Goal: Information Seeking & Learning: Learn about a topic

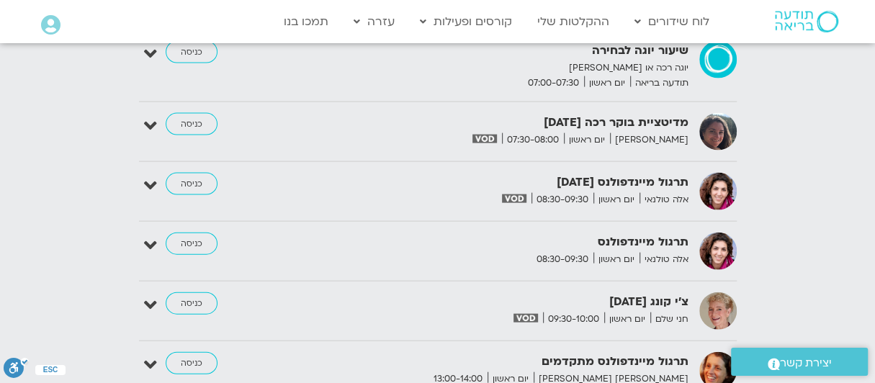
scroll to position [1725, 0]
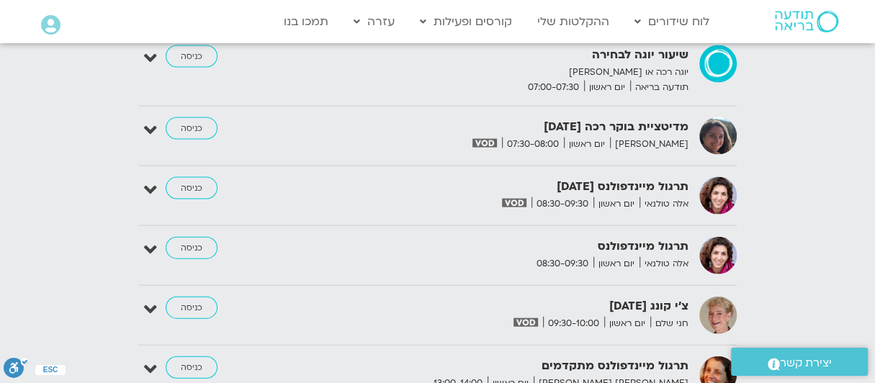
drag, startPoint x: 874, startPoint y: 238, endPoint x: 873, endPoint y: 247, distance: 8.7
click at [874, 239] on div "לוח שידורים יומי ספטמבר 21 - ספטמבר 27 השבוע להציג אירועים שפתוחים עבורי הכל א …" at bounding box center [437, 220] width 875 height 955
click at [870, 251] on div "לוח שידורים יומי ספטמבר 21 - ספטמבר 27 השבוע להציג אירועים שפתוחים עבורי הכל א …" at bounding box center [437, 220] width 875 height 955
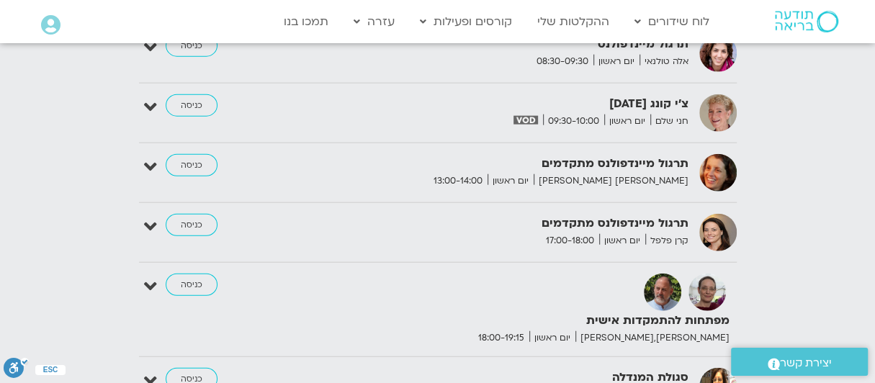
scroll to position [1939, 0]
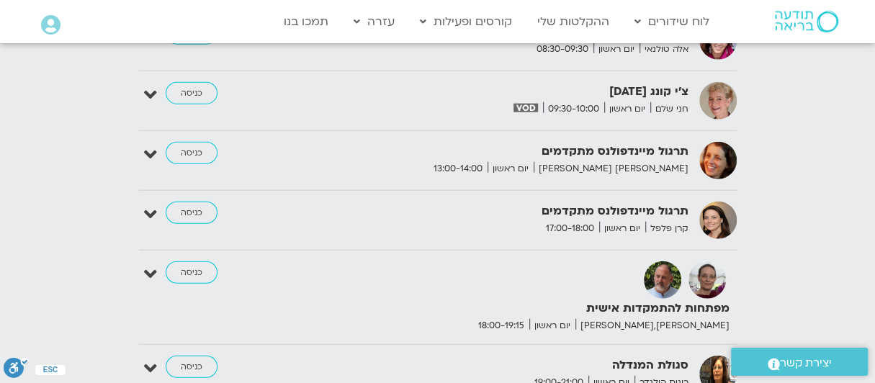
click at [872, 248] on div "לוח שידורים יומי ספטמבר 21 - ספטמבר 27 השבוע להציג אירועים שפתוחים עבורי הכל א …" at bounding box center [437, 5] width 875 height 955
click at [870, 254] on div "לוח שידורים יומי ספטמבר 21 - ספטמבר 27 השבוע להציג אירועים שפתוחים עבורי הכל א …" at bounding box center [437, 5] width 875 height 955
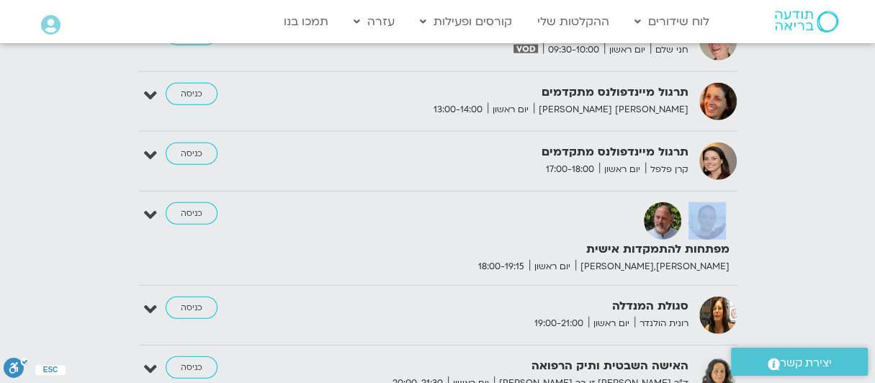
scroll to position [2019, 0]
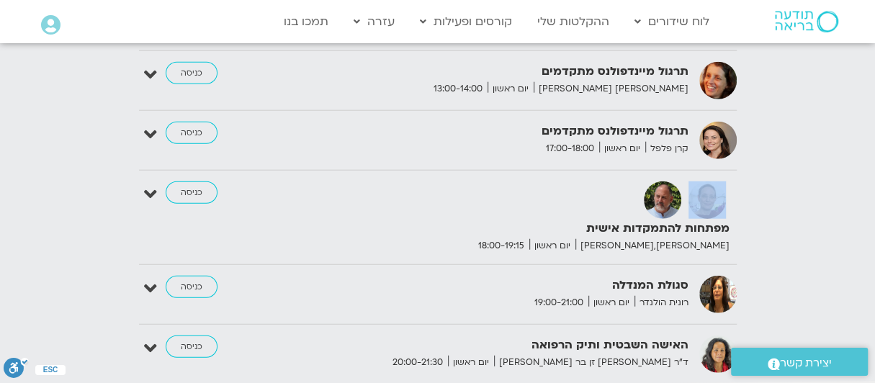
click at [725, 199] on div "מפתחות להתמקדות אישית דנה גניהר,ברוך ברנר יום ראשון 18:00-19:15" at bounding box center [557, 218] width 360 height 72
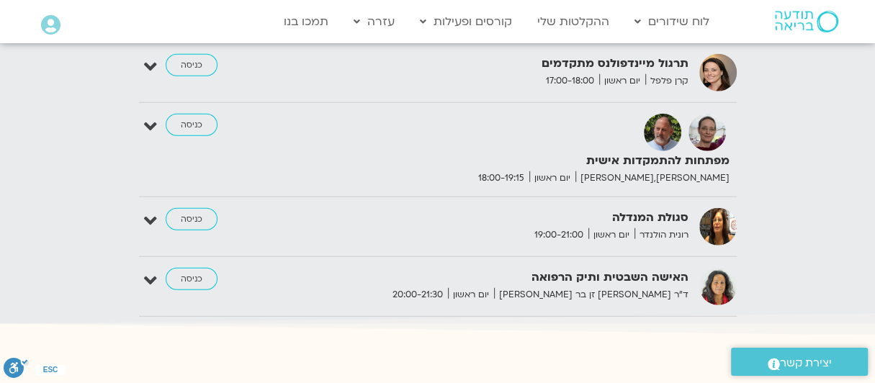
scroll to position [2050, 0]
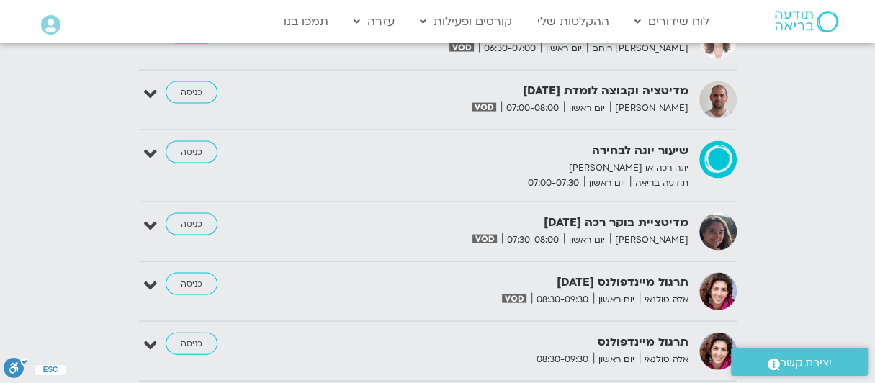
click at [689, 339] on div "[DATE] - [DATE] השבוע להציג אירועים שפתוחים עבורי הכל א 21.09 ב 22.09 ג 23.09 ד…" at bounding box center [438, 350] width 598 height 872
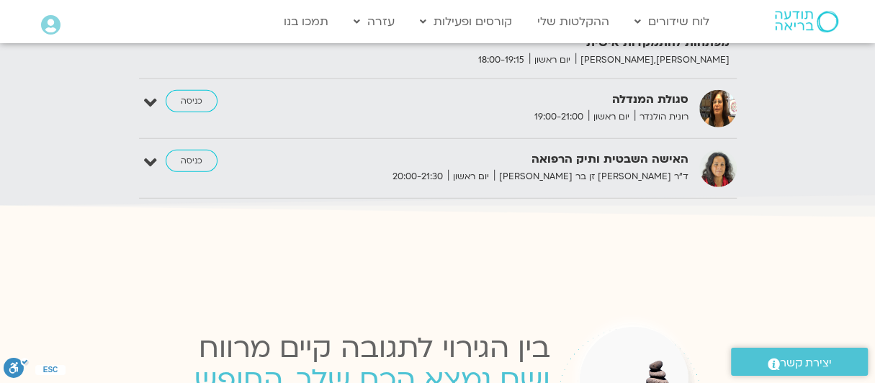
scroll to position [2205, 0]
